Goal: Check status

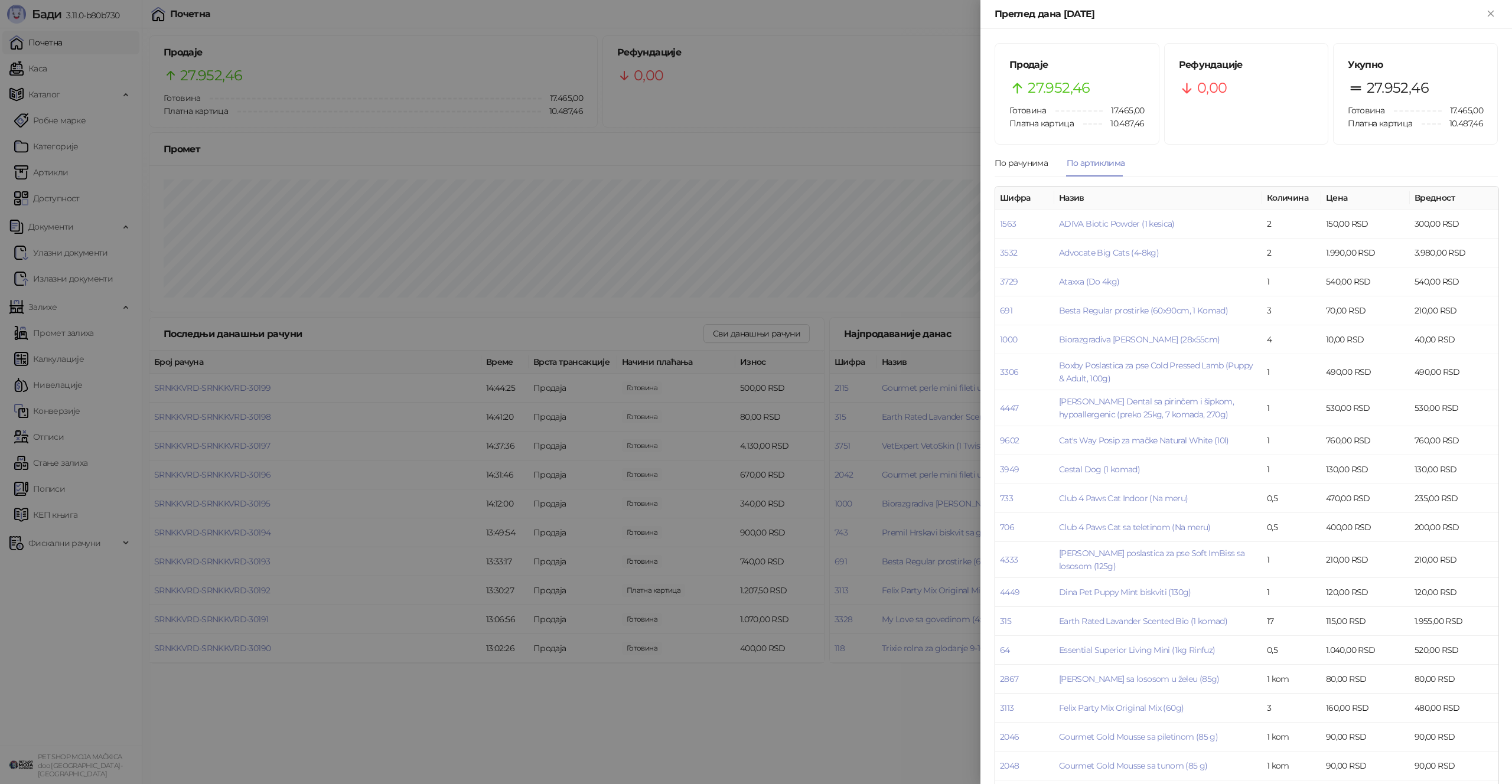
click at [374, 99] on div at bounding box center [756, 392] width 1512 height 784
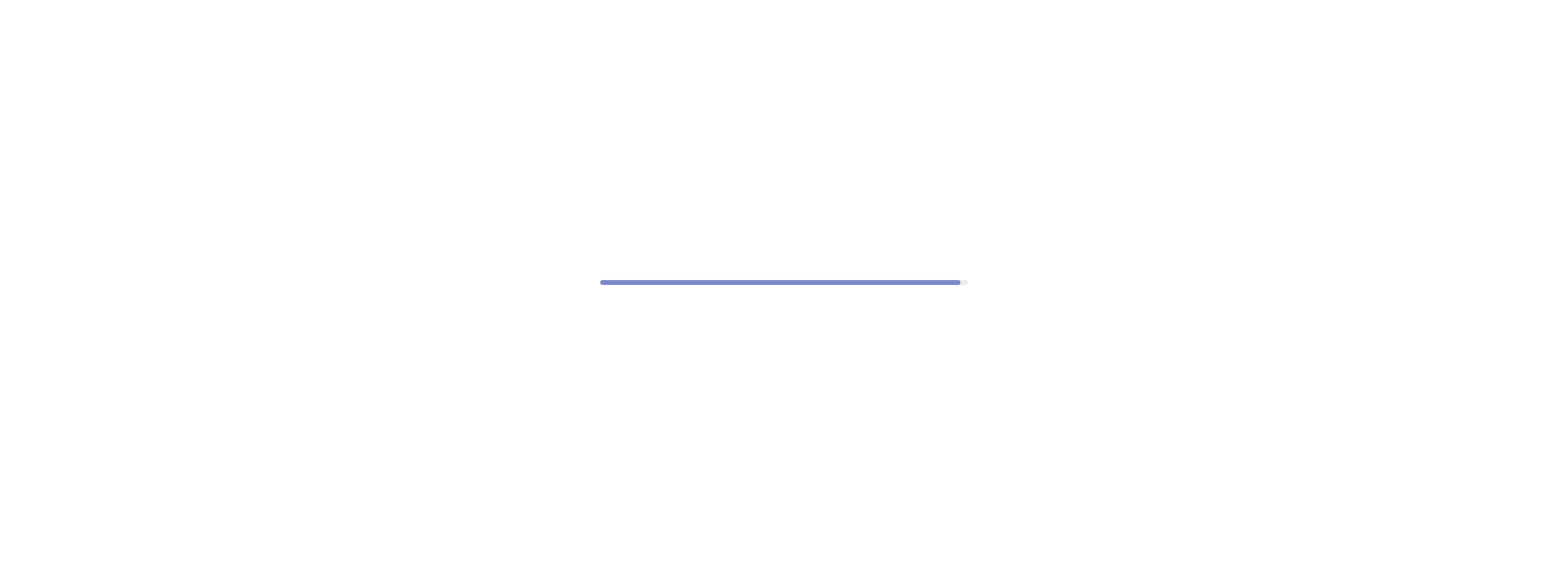
click at [89, 563] on div at bounding box center [784, 282] width 1568 height 565
click at [89, 564] on div at bounding box center [784, 282] width 1568 height 565
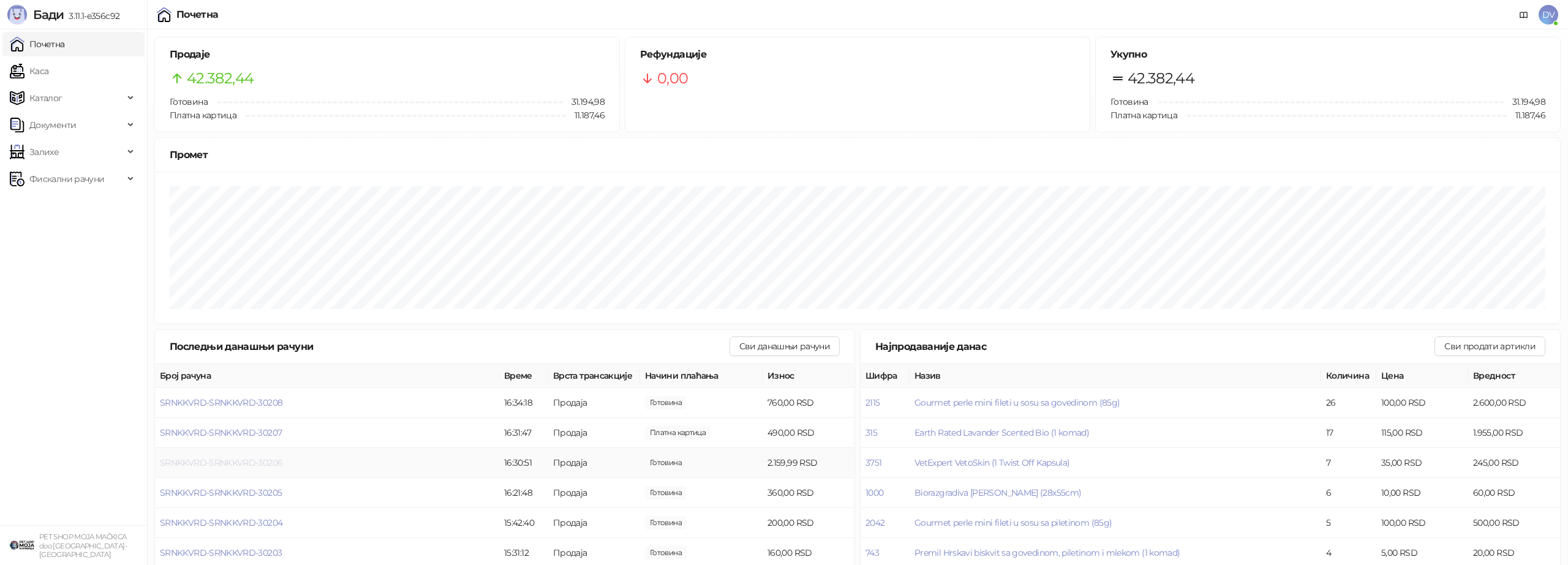
click at [249, 459] on span "SRNKKVRD-SRNKKVRD-30206" at bounding box center [221, 463] width 123 height 11
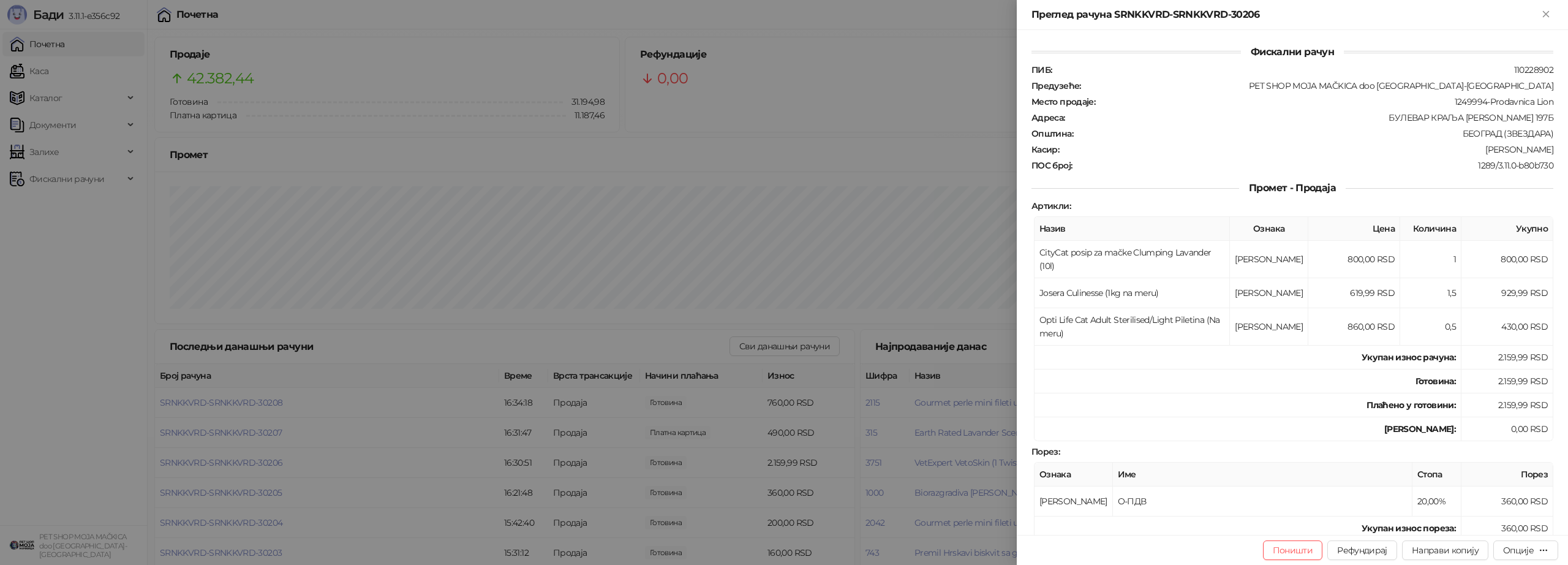
click at [250, 460] on div at bounding box center [784, 282] width 1568 height 565
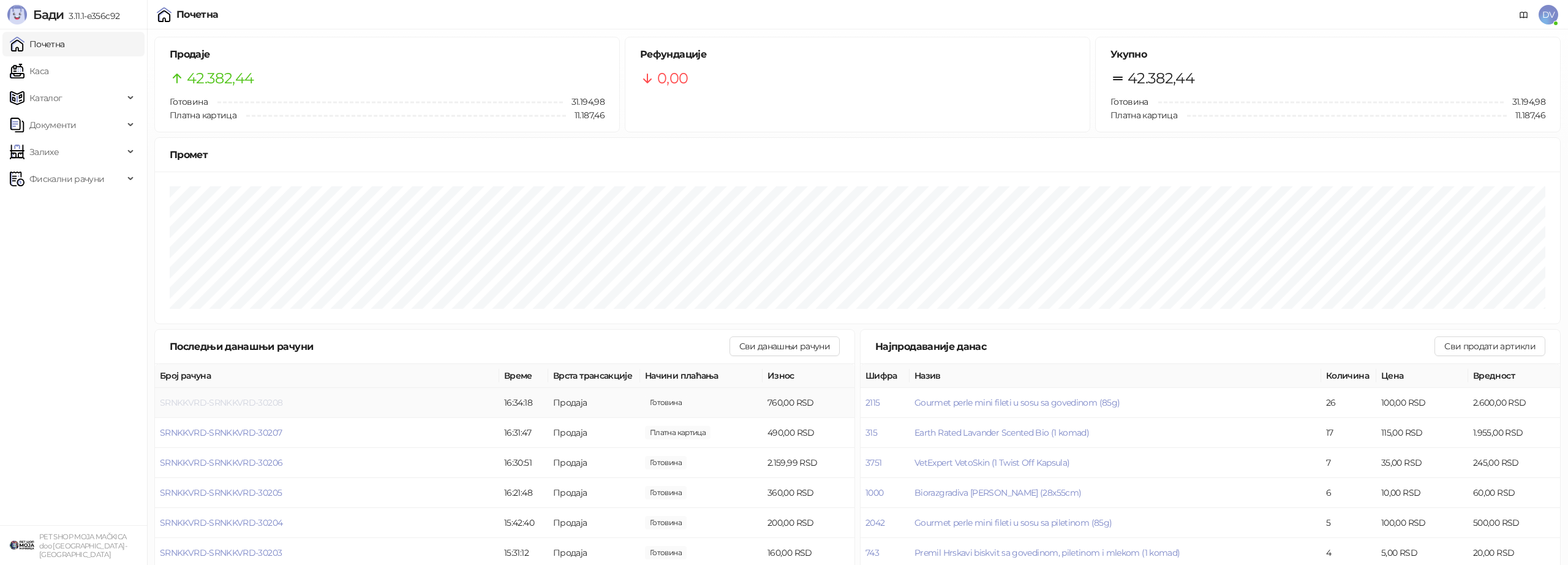
click at [240, 399] on span "SRNKKVRD-SRNKKVRD-30208" at bounding box center [221, 402] width 123 height 11
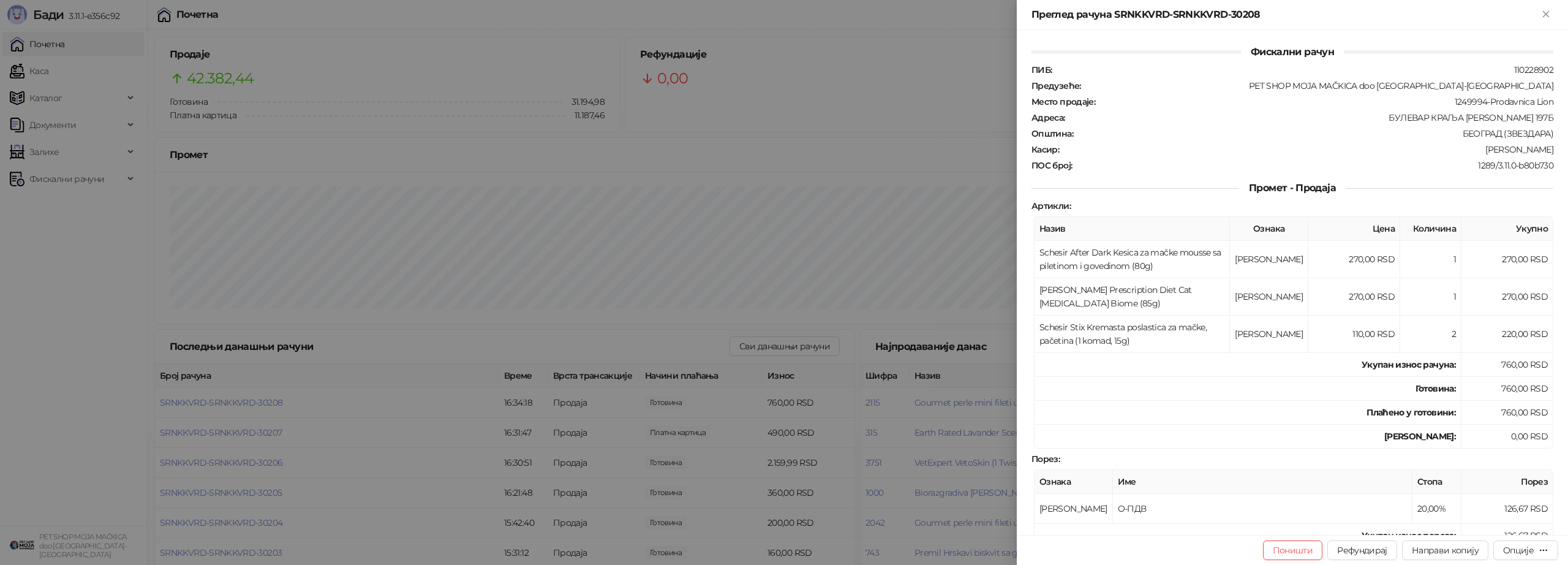
click at [241, 403] on div at bounding box center [784, 282] width 1568 height 565
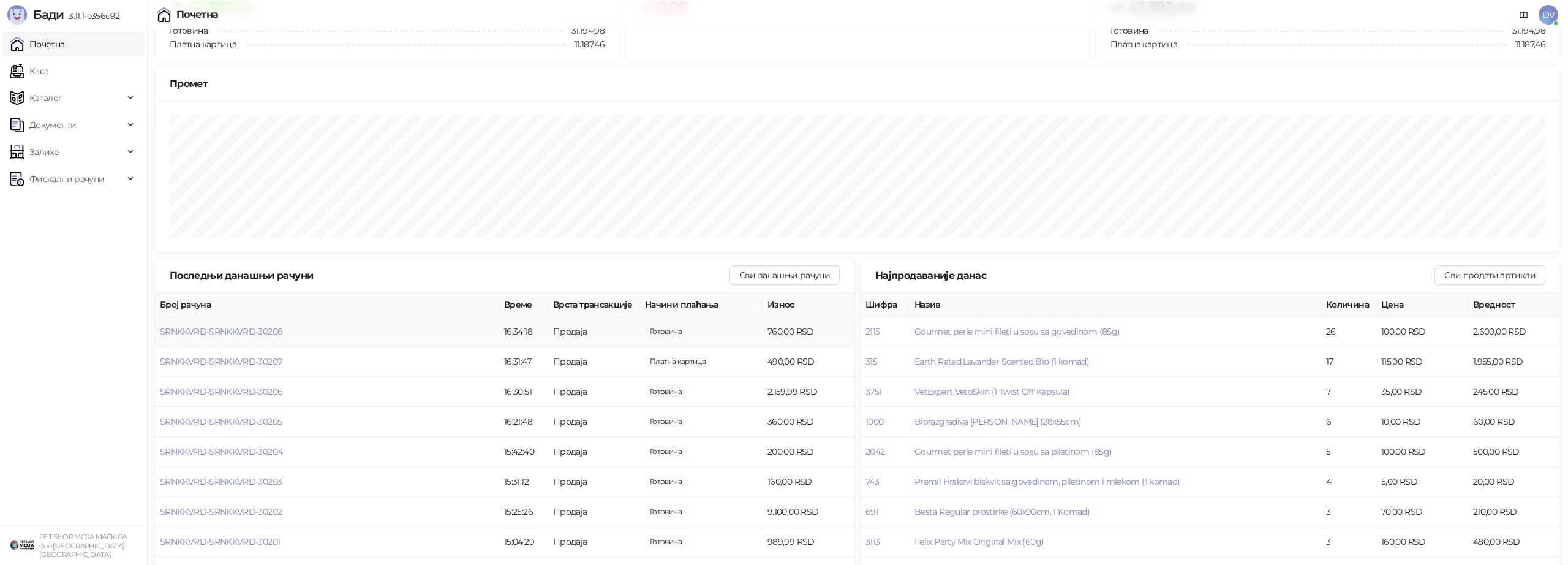
scroll to position [72, 0]
click at [253, 506] on span "SRNKKVRD-SRNKKVRD-30202" at bounding box center [221, 511] width 122 height 11
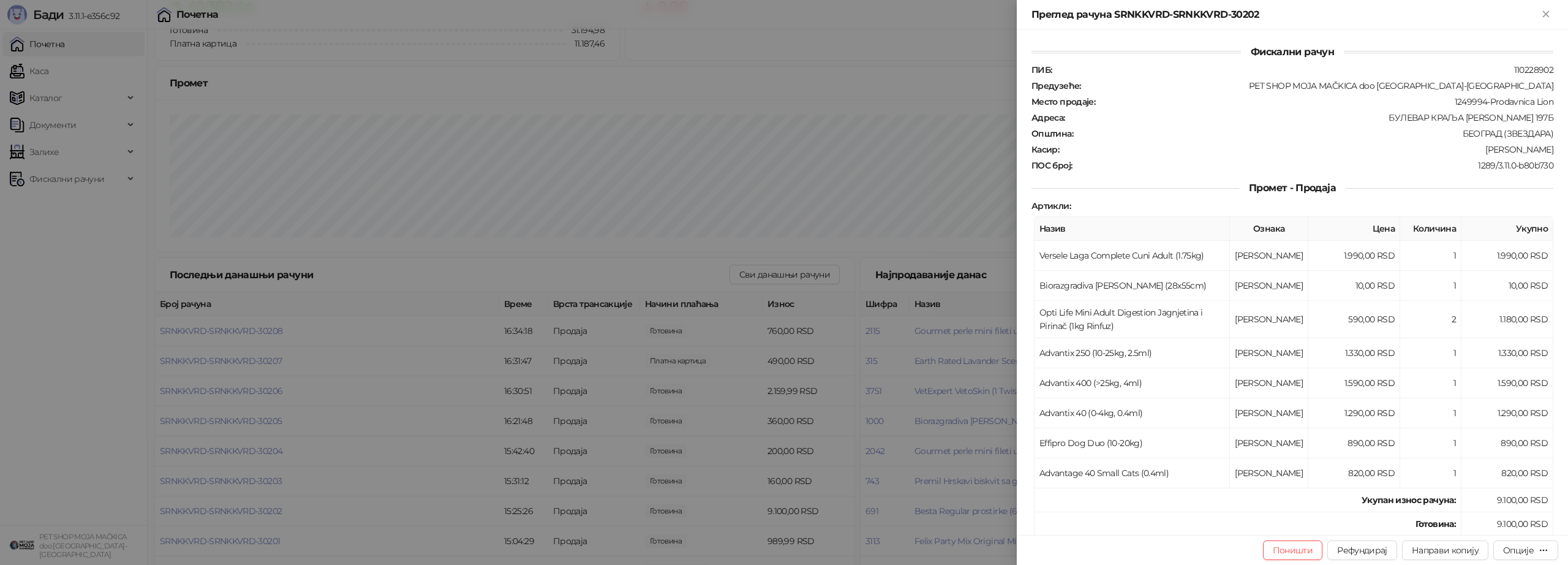
click at [500, 487] on div at bounding box center [784, 282] width 1568 height 565
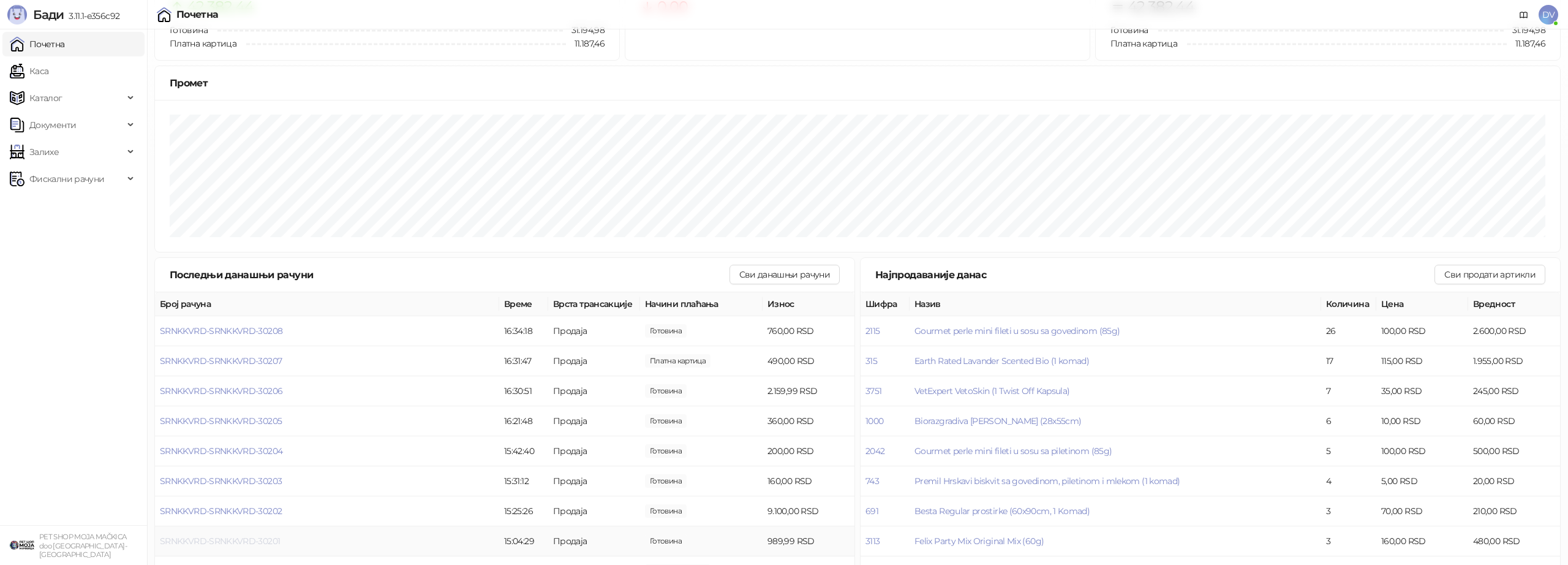
click at [233, 539] on span "SRNKKVRD-SRNKKVRD-30201" at bounding box center [220, 541] width 120 height 11
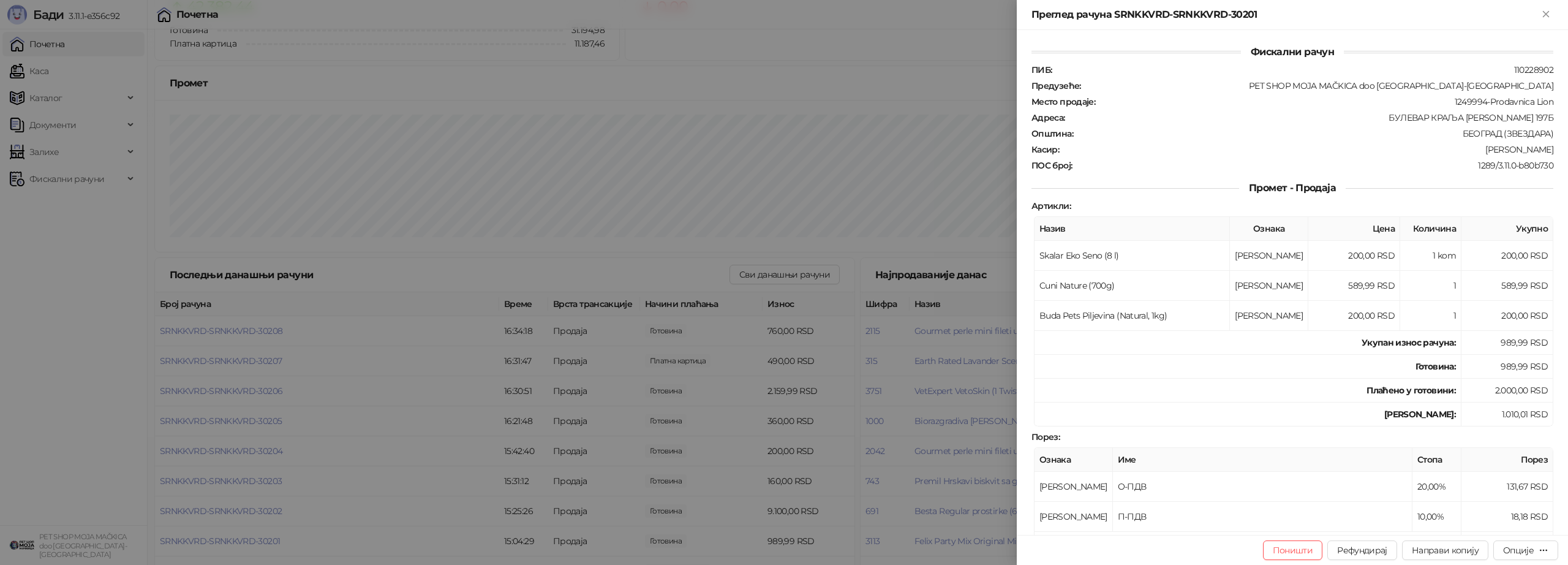
click at [371, 438] on div at bounding box center [784, 282] width 1568 height 565
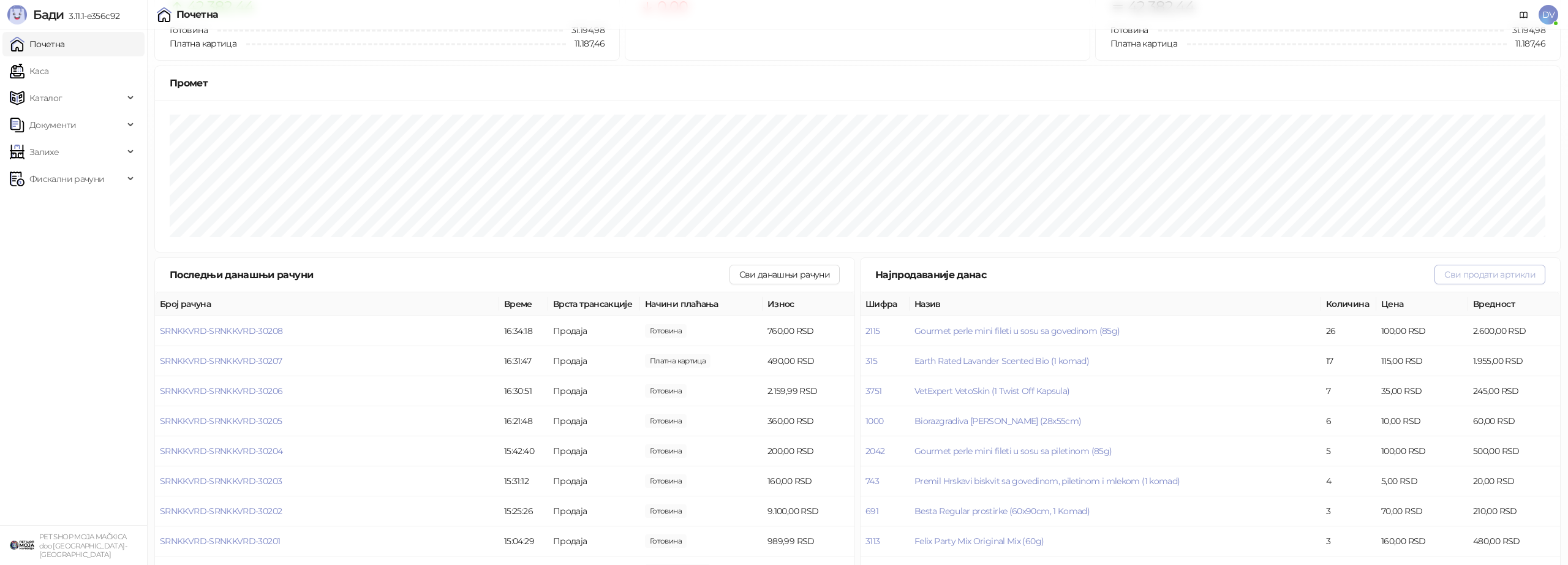
click at [1455, 274] on button "Сви продати артикли" at bounding box center [1490, 274] width 111 height 20
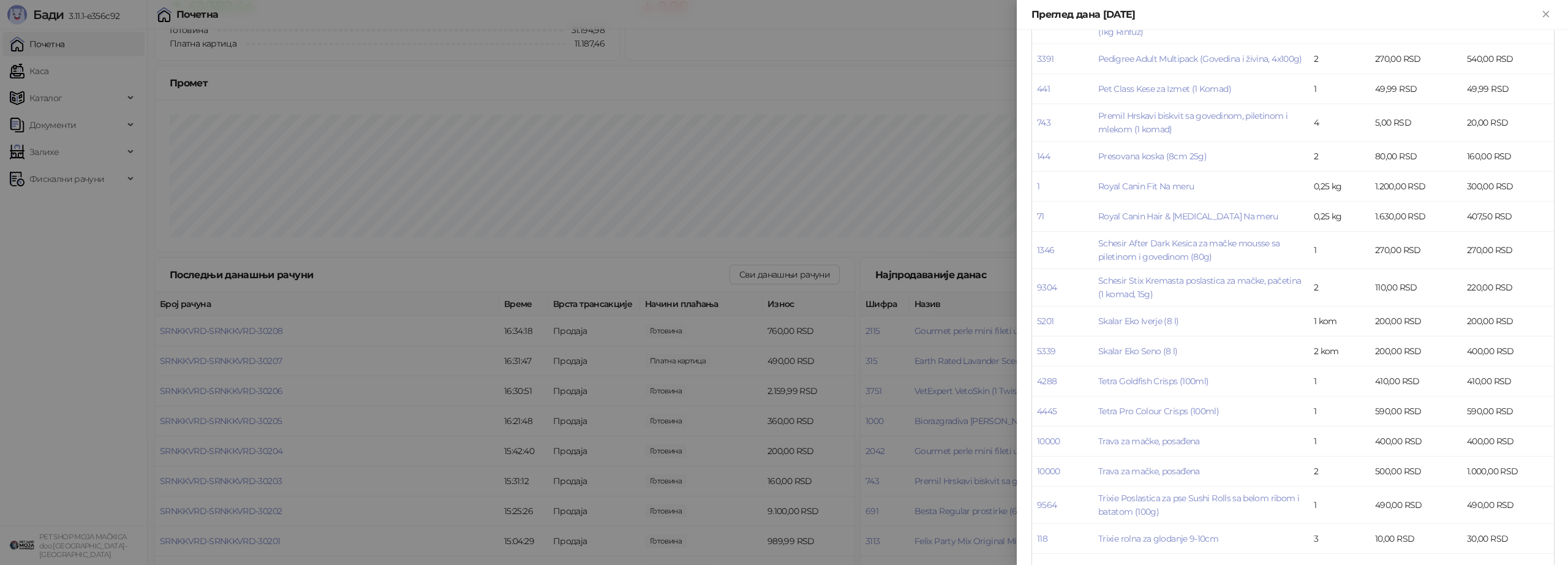
scroll to position [1961, 0]
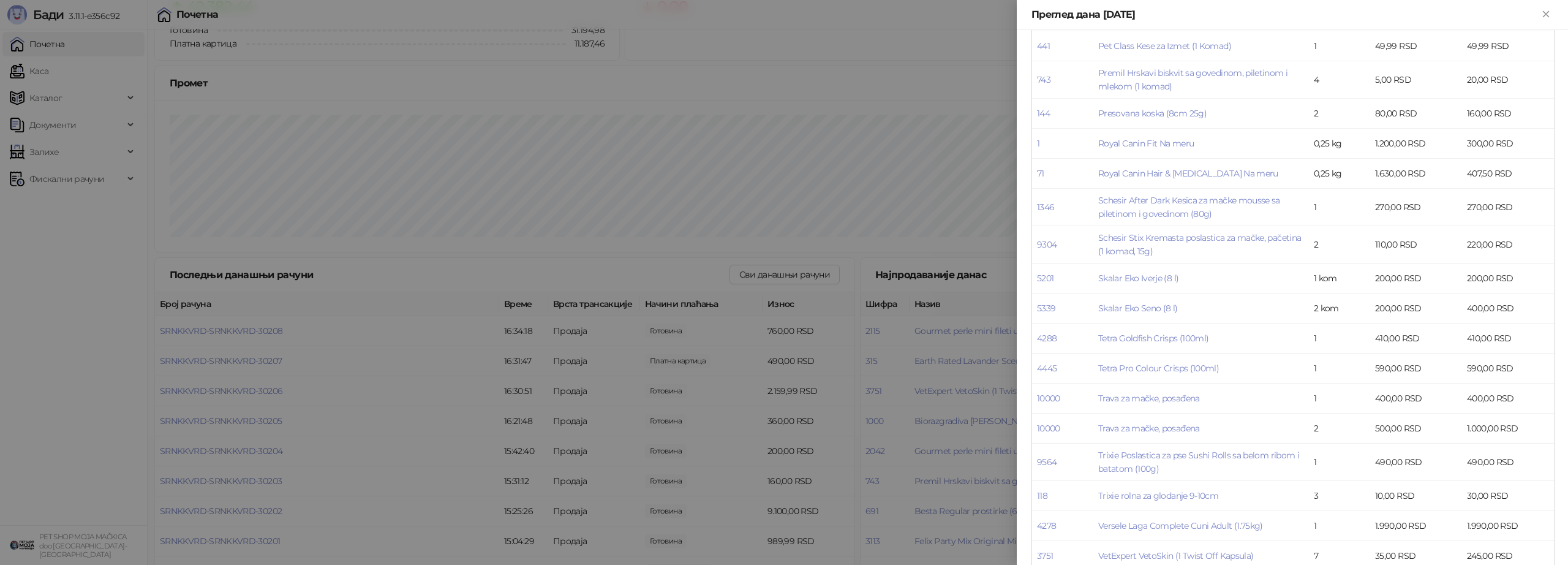
click at [716, 545] on div at bounding box center [784, 282] width 1568 height 565
